Goal: Task Accomplishment & Management: Use online tool/utility

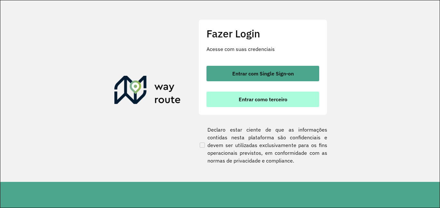
click at [294, 95] on button "Entrar como terceiro" at bounding box center [263, 99] width 113 height 15
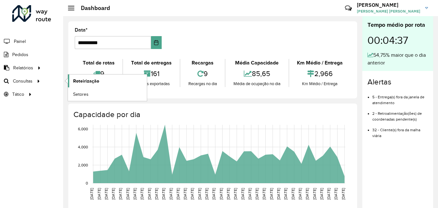
click at [85, 82] on span "Roteirização" at bounding box center [86, 81] width 26 height 7
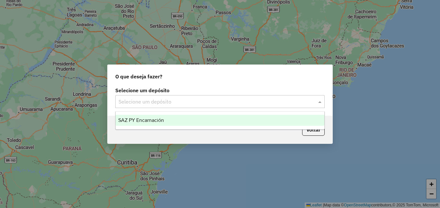
click at [274, 103] on input "text" at bounding box center [214, 102] width 190 height 8
click at [169, 117] on div "SAZ PY Encarnación" at bounding box center [220, 120] width 209 height 11
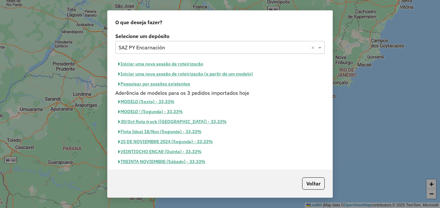
click at [182, 83] on button "Pesquisar por sessões existentes" at bounding box center [154, 84] width 78 height 10
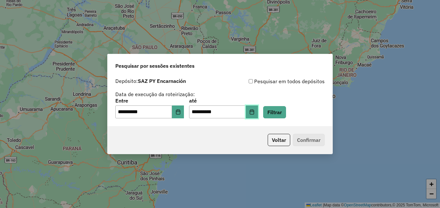
click at [258, 115] on button "Choose Date" at bounding box center [252, 111] width 12 height 13
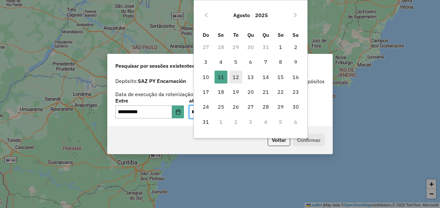
click at [238, 79] on span "12" at bounding box center [235, 77] width 13 height 13
type input "**********"
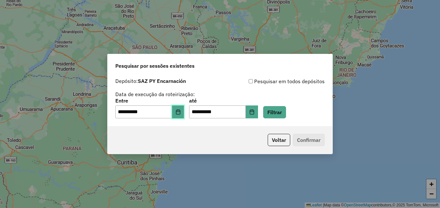
click at [184, 109] on button "Choose Date" at bounding box center [178, 111] width 12 height 13
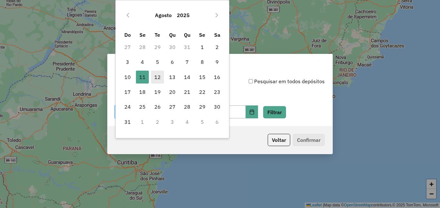
click at [154, 74] on span "12" at bounding box center [157, 77] width 13 height 13
type input "**********"
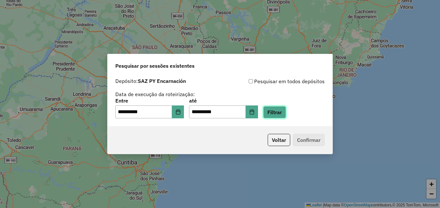
click at [286, 112] on button "Filtrar" at bounding box center [274, 112] width 23 height 12
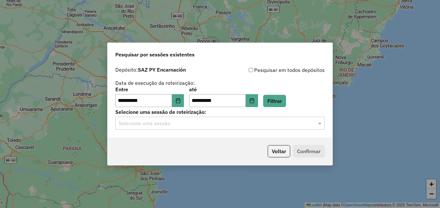
click at [175, 124] on input "text" at bounding box center [214, 124] width 190 height 8
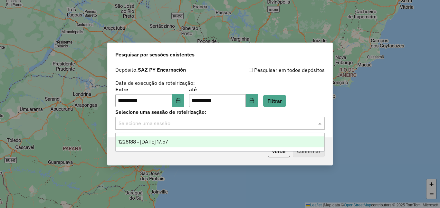
click at [160, 141] on span "1228188 - 12/08/2025 17:57" at bounding box center [143, 141] width 50 height 5
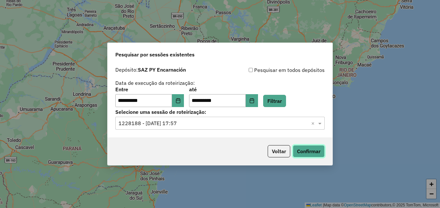
click at [305, 149] on button "Confirmar" at bounding box center [309, 151] width 32 height 12
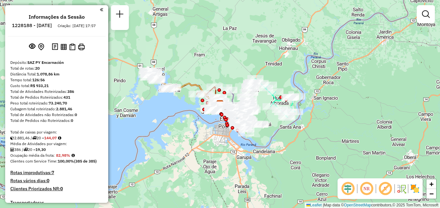
click at [418, 14] on div at bounding box center [426, 14] width 18 height 18
click at [427, 11] on em at bounding box center [426, 14] width 8 height 8
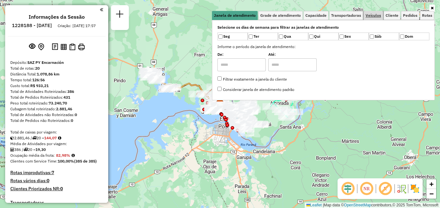
click at [369, 19] on link "Veículos" at bounding box center [373, 15] width 19 height 9
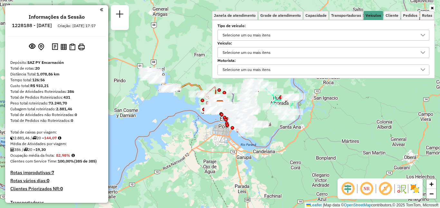
click at [273, 38] on div "Selecione um ou mais itens" at bounding box center [246, 35] width 53 height 10
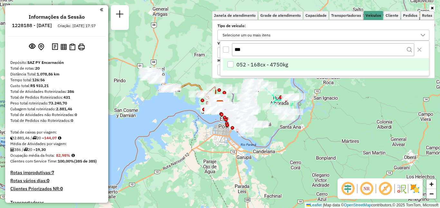
type input "***"
click at [273, 60] on li "052 - 168cx - 4750kg" at bounding box center [326, 65] width 206 height 12
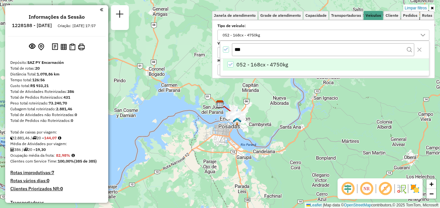
click at [252, 115] on div "Limpar filtros Janela de atendimento Grade de atendimento Capacidade Transporta…" at bounding box center [220, 104] width 440 height 208
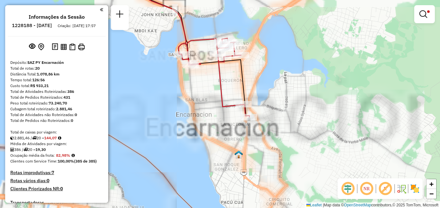
drag, startPoint x: 157, startPoint y: 105, endPoint x: 195, endPoint y: 115, distance: 39.6
click at [188, 117] on div "Limpar filtros Janela de atendimento Grade de atendimento Capacidade Transporta…" at bounding box center [220, 104] width 440 height 208
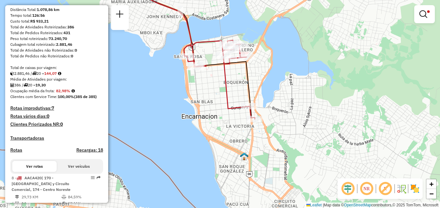
scroll to position [94, 0]
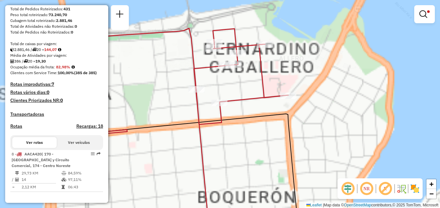
drag, startPoint x: 211, startPoint y: 79, endPoint x: 219, endPoint y: 71, distance: 10.9
click at [205, 89] on div "Rota 8 - Placa AACA420 0000085769 - NABRU GROUP EAS Limpar filtros Janela de at…" at bounding box center [220, 104] width 440 height 208
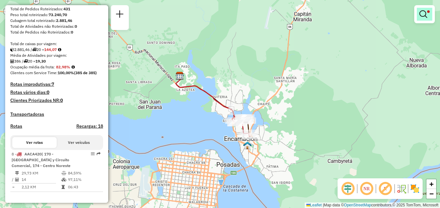
click at [424, 12] on em at bounding box center [424, 14] width 8 height 8
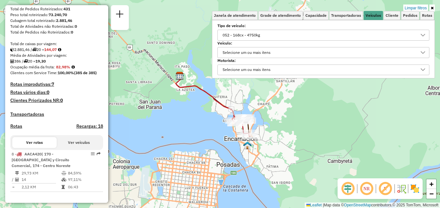
click at [393, 32] on div "052 - 168cx - 4750kg" at bounding box center [318, 35] width 197 height 10
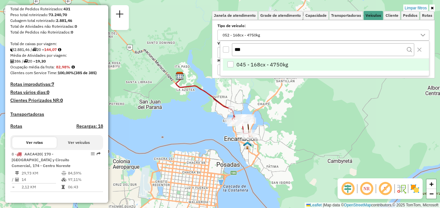
type input "***"
click at [292, 61] on li "045 - 168cx - 4750kg" at bounding box center [326, 65] width 206 height 12
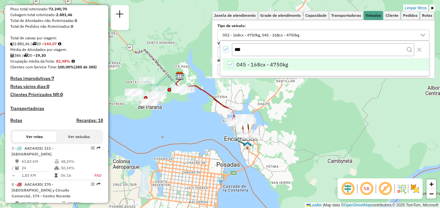
drag, startPoint x: 201, startPoint y: 110, endPoint x: 240, endPoint y: 130, distance: 43.7
click at [240, 130] on div "Limpar filtros Janela de atendimento Grade de atendimento Capacidade Transporta…" at bounding box center [220, 104] width 440 height 208
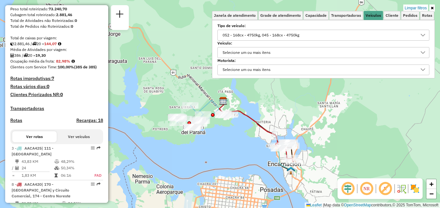
drag, startPoint x: 271, startPoint y: 119, endPoint x: 282, endPoint y: 127, distance: 13.8
click at [282, 127] on div "Limpar filtros Janela de atendimento Grade de atendimento Capacidade Transporta…" at bounding box center [220, 104] width 440 height 208
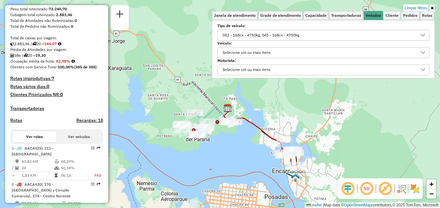
drag, startPoint x: 401, startPoint y: 110, endPoint x: 395, endPoint y: 109, distance: 6.6
click at [395, 109] on div "Limpar filtros Janela de atendimento Grade de atendimento Capacidade Transporta…" at bounding box center [220, 104] width 440 height 208
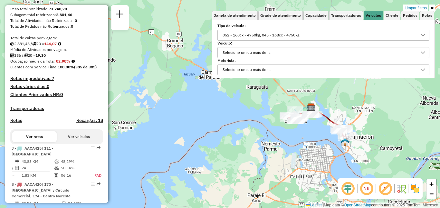
click at [342, 117] on div "Limpar filtros Janela de atendimento Grade de atendimento Capacidade Transporta…" at bounding box center [220, 104] width 440 height 208
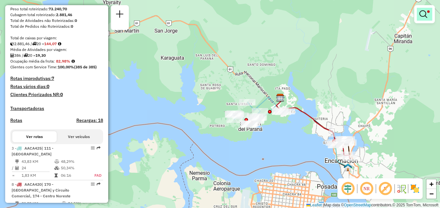
click at [426, 15] on em at bounding box center [424, 14] width 8 height 8
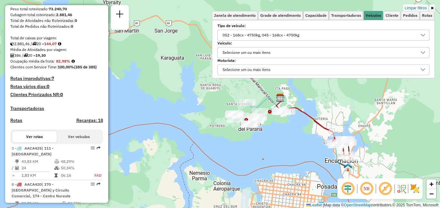
click at [309, 37] on div "052 - 168cx - 4750kg, 045 - 168cx - 4750kg" at bounding box center [318, 35] width 197 height 10
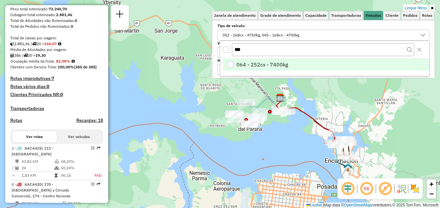
type input "***"
click at [259, 64] on span "064 - 252cx - 7400kg" at bounding box center [263, 65] width 52 height 8
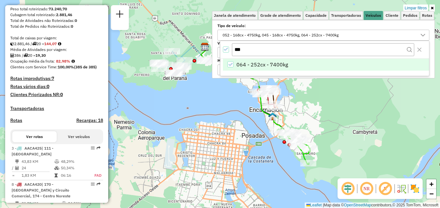
drag, startPoint x: 292, startPoint y: 150, endPoint x: 206, endPoint y: 92, distance: 103.1
click at [206, 92] on div "Limpar filtros Janela de atendimento Grade de atendimento Capacidade Transporta…" at bounding box center [220, 104] width 440 height 208
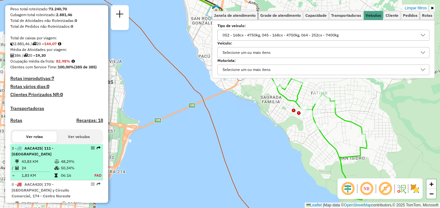
scroll to position [126, 0]
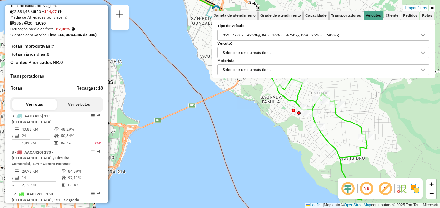
click at [316, 122] on icon at bounding box center [301, 126] width 131 height 147
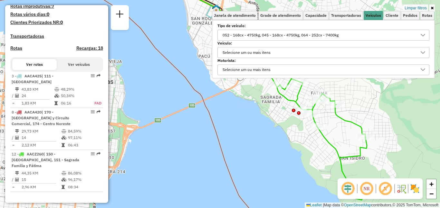
select select "**********"
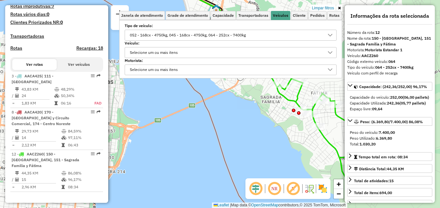
click at [262, 37] on div "052 - 168cx - 4750kg, 045 - 168cx - 4750kg, 064 - 252cx - 7400kg" at bounding box center [226, 35] width 197 height 10
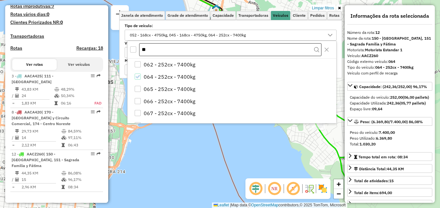
type input "*"
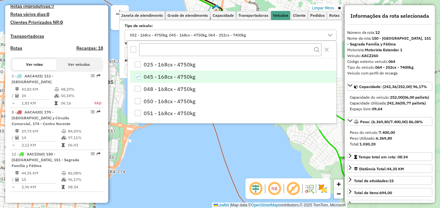
click at [158, 74] on span "045 - 168cx - 4750kg" at bounding box center [170, 77] width 52 height 8
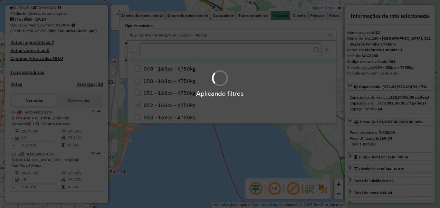
scroll to position [32, 0]
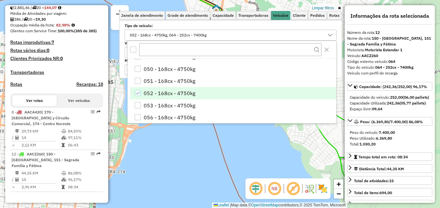
click at [162, 91] on span "052 - 168cx - 4750kg" at bounding box center [170, 93] width 52 height 8
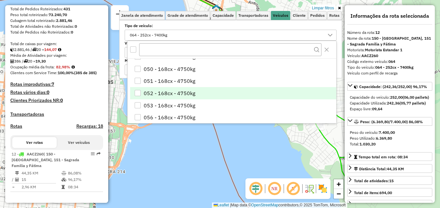
click at [179, 174] on div "Limpar filtros Janela de atendimento Grade de atendimento Capacidade Transporta…" at bounding box center [220, 104] width 440 height 208
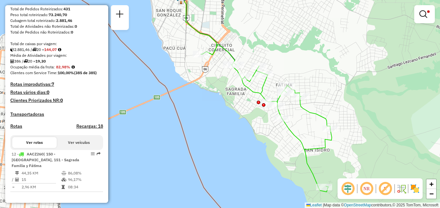
drag, startPoint x: 252, startPoint y: 154, endPoint x: 230, endPoint y: 147, distance: 23.5
click at [230, 147] on div "Limpar filtros Janela de atendimento Grade de atendimento Capacidade Transporta…" at bounding box center [220, 104] width 440 height 208
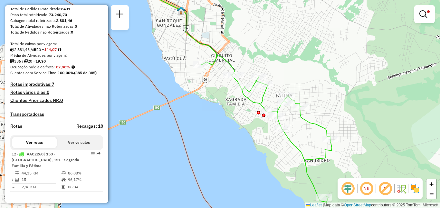
drag, startPoint x: 224, startPoint y: 128, endPoint x: 226, endPoint y: 145, distance: 17.0
click at [226, 145] on div "Limpar filtros Janela de atendimento Grade de atendimento Capacidade Transporta…" at bounding box center [220, 104] width 440 height 208
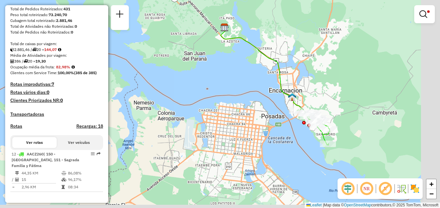
drag, startPoint x: 303, startPoint y: 144, endPoint x: 287, endPoint y: 134, distance: 19.0
click at [284, 138] on div "Limpar filtros Janela de atendimento Grade de atendimento Capacidade Transporta…" at bounding box center [220, 104] width 440 height 208
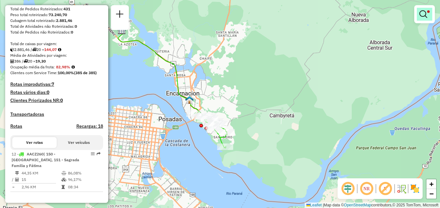
click at [428, 19] on link at bounding box center [424, 14] width 15 height 13
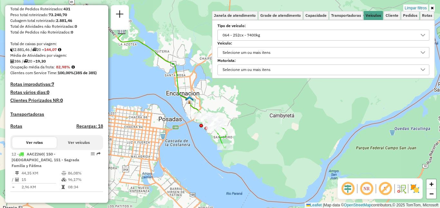
click at [303, 37] on div "064 - 252cx - 7400kg" at bounding box center [318, 35] width 197 height 10
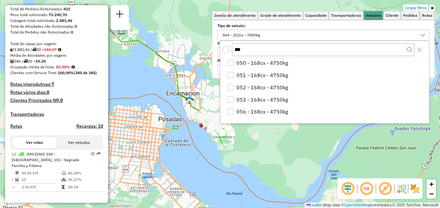
scroll to position [0, 0]
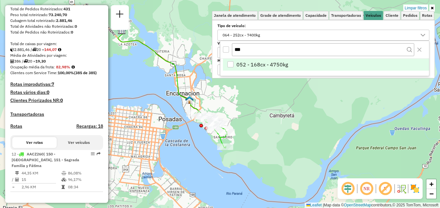
type input "***"
click at [291, 62] on li "052 - 168cx - 4750kg" at bounding box center [326, 65] width 206 height 12
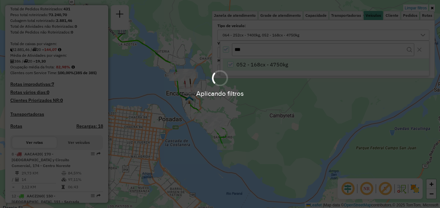
scroll to position [130, 0]
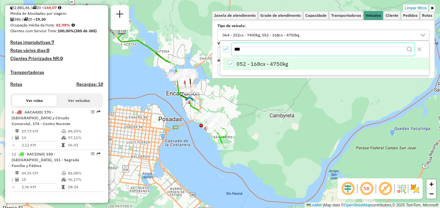
drag, startPoint x: 317, startPoint y: 51, endPoint x: 149, endPoint y: 58, distance: 167.8
click at [150, 58] on body "Aplicando filtros Pop-up bloqueado! Seu navegador bloqueou automáticamente a ab…" at bounding box center [220, 104] width 440 height 208
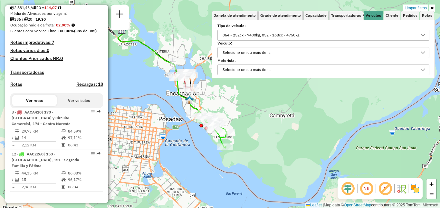
click at [307, 40] on div "064 - 252cx - 7400kg, 052 - 168cx - 4750kg" at bounding box center [318, 35] width 197 height 10
click at [423, 50] on button "Close" at bounding box center [419, 49] width 10 height 10
click at [273, 36] on div "064 - 252cx - 7400kg, 052 - 168cx - 4750kg" at bounding box center [260, 35] width 81 height 10
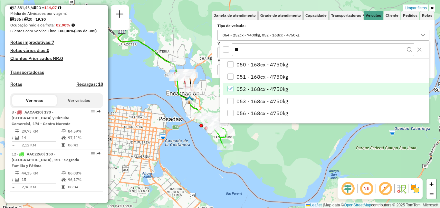
type input "*"
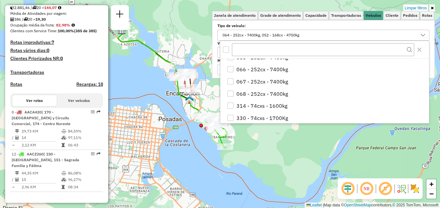
scroll to position [97, 0]
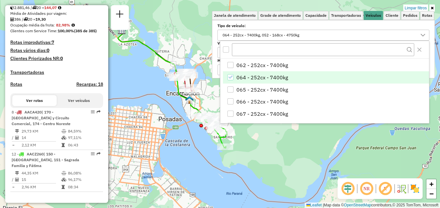
click at [264, 78] on span "064 - 252cx - 7400kg" at bounding box center [263, 77] width 52 height 8
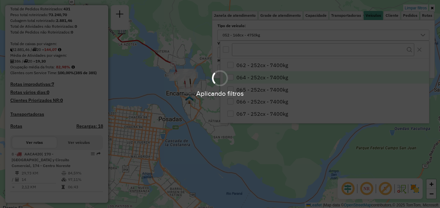
scroll to position [94, 0]
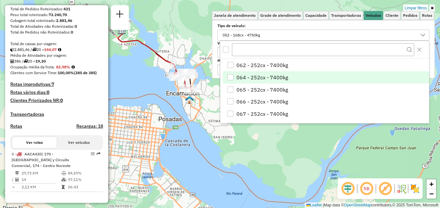
click at [160, 94] on div "Limpar filtros Janela de atendimento Grade de atendimento Capacidade Transporta…" at bounding box center [220, 104] width 440 height 208
